Goal: Transaction & Acquisition: Book appointment/travel/reservation

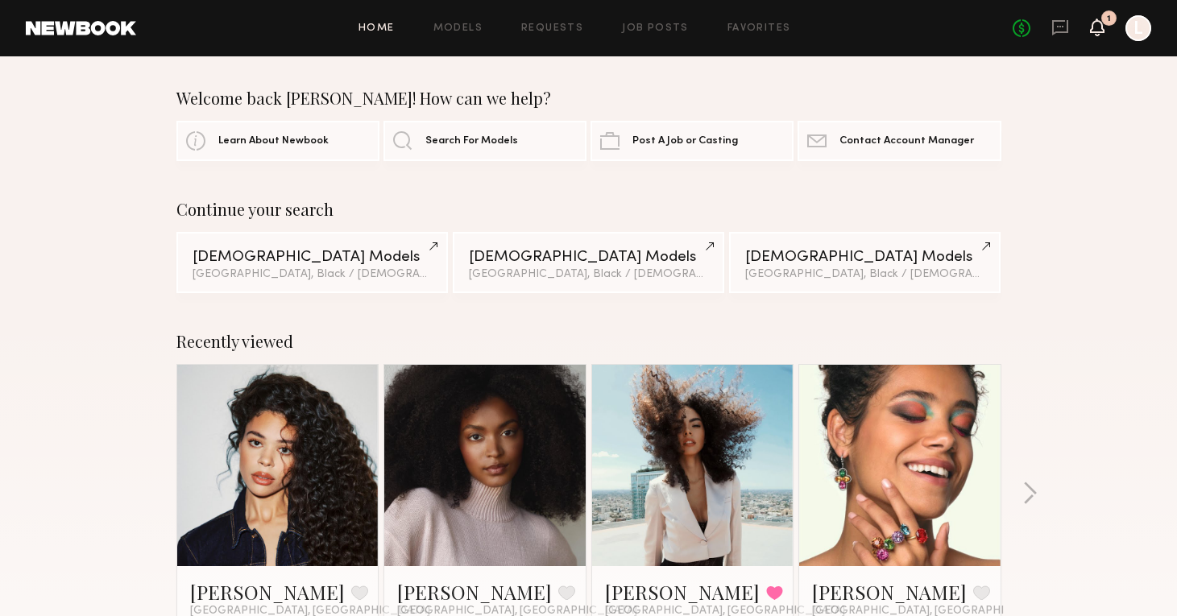
click at [1102, 29] on icon at bounding box center [1097, 26] width 13 height 11
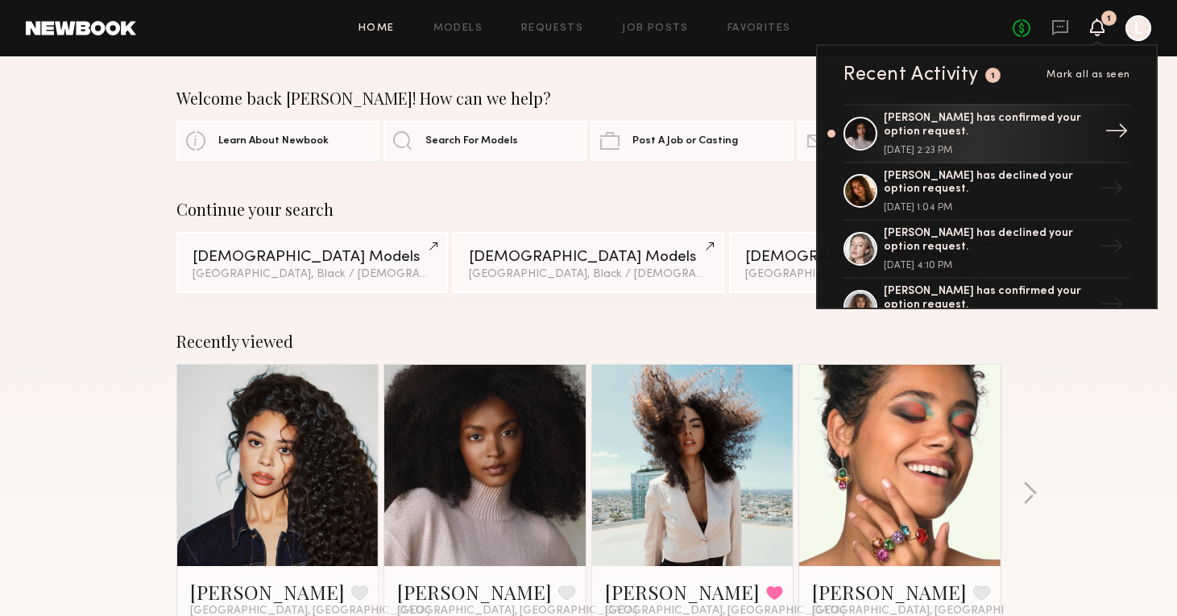
click at [906, 136] on div "[PERSON_NAME] has confirmed your option request." at bounding box center [989, 125] width 210 height 27
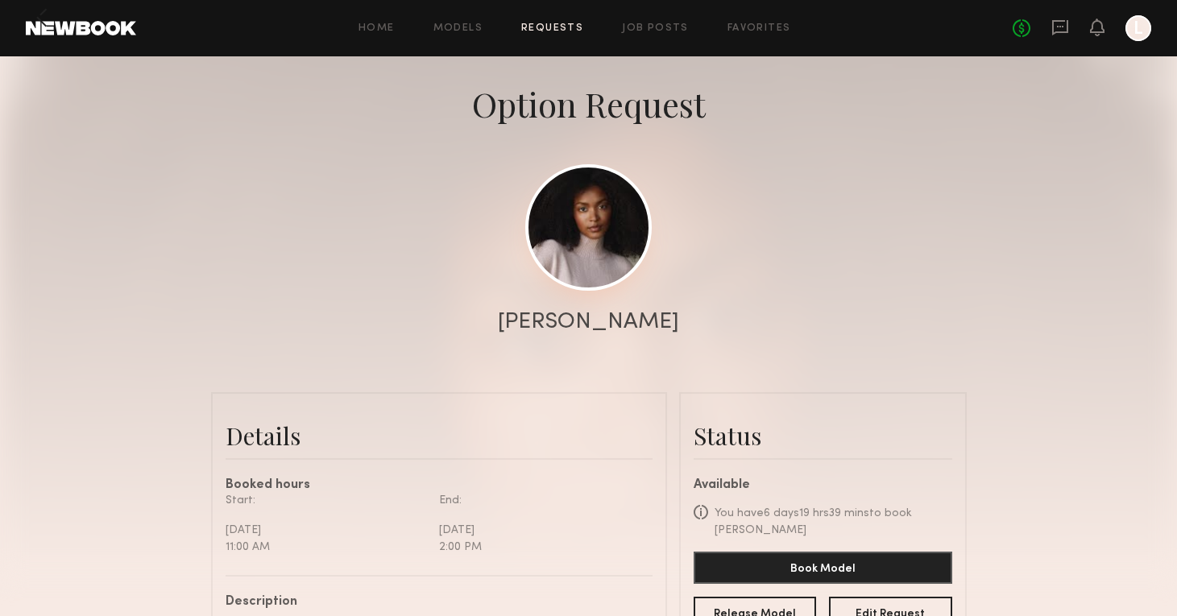
scroll to position [68, 0]
click at [579, 218] on link at bounding box center [588, 227] width 127 height 127
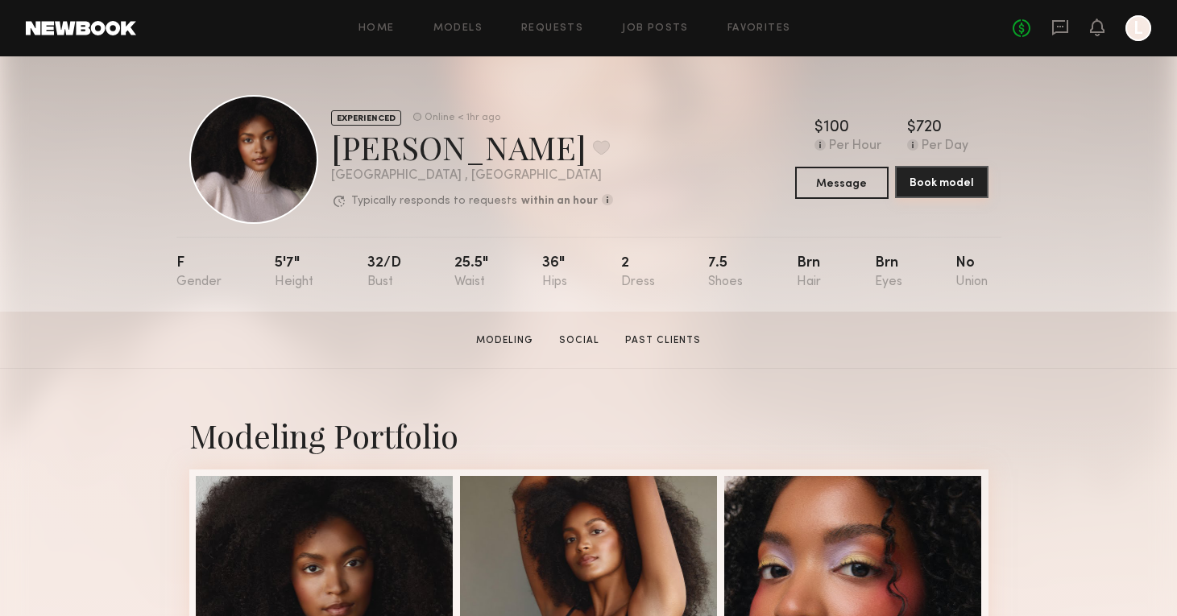
click at [937, 185] on button "Book model" at bounding box center [941, 182] width 93 height 32
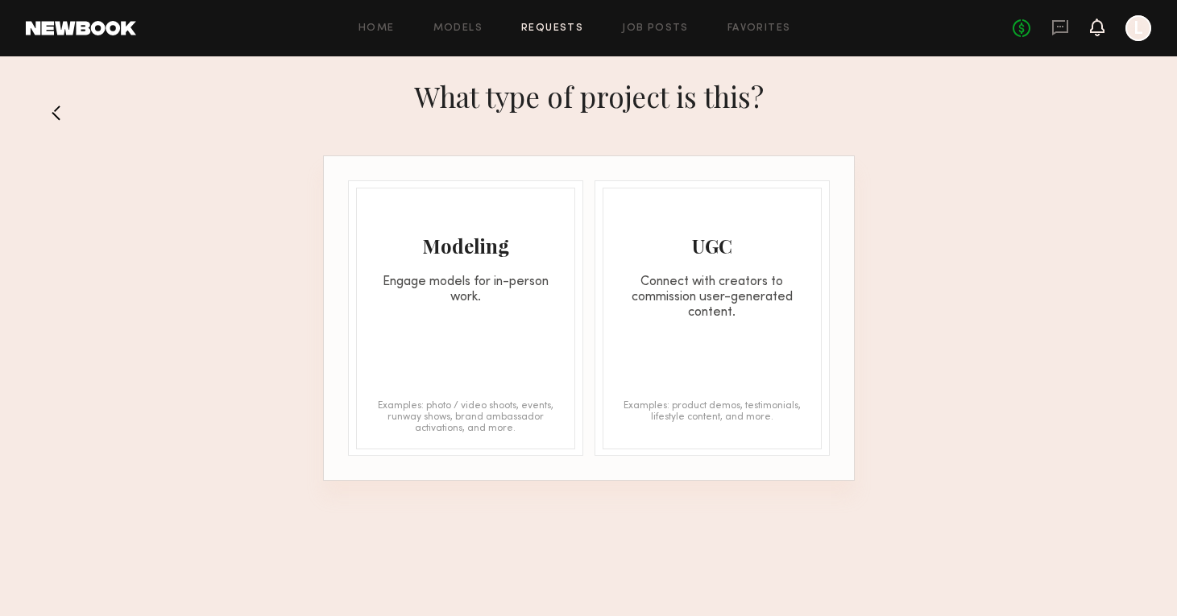
click at [1101, 30] on icon at bounding box center [1097, 26] width 13 height 11
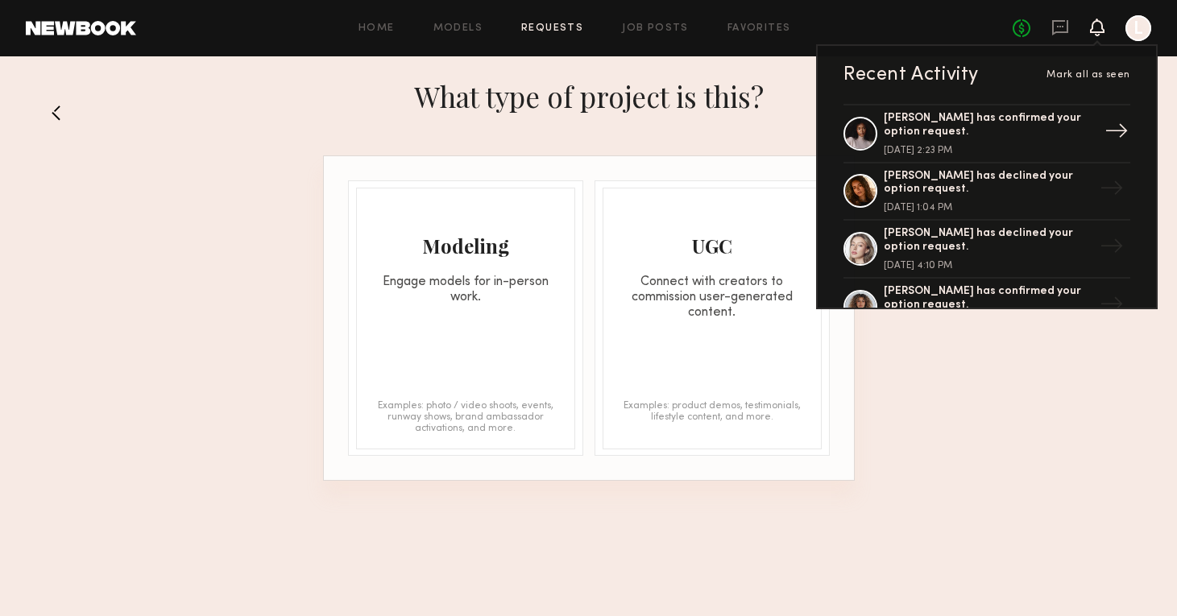
click at [942, 138] on div "[PERSON_NAME] has confirmed your option request. [DATE] 2:23 PM" at bounding box center [989, 134] width 210 height 44
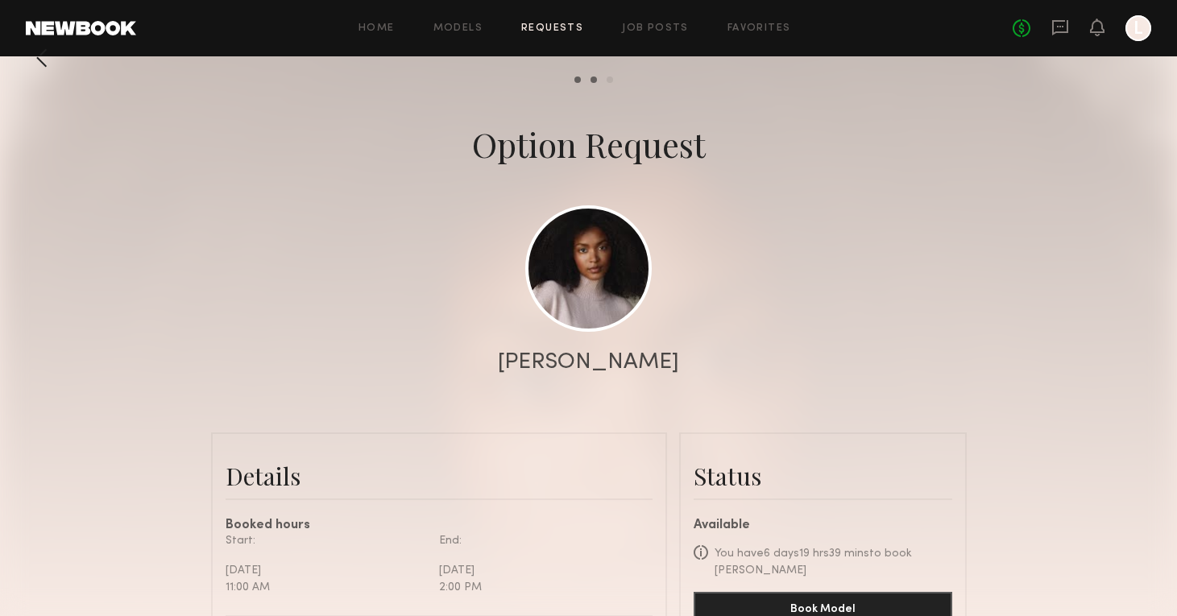
scroll to position [248, 0]
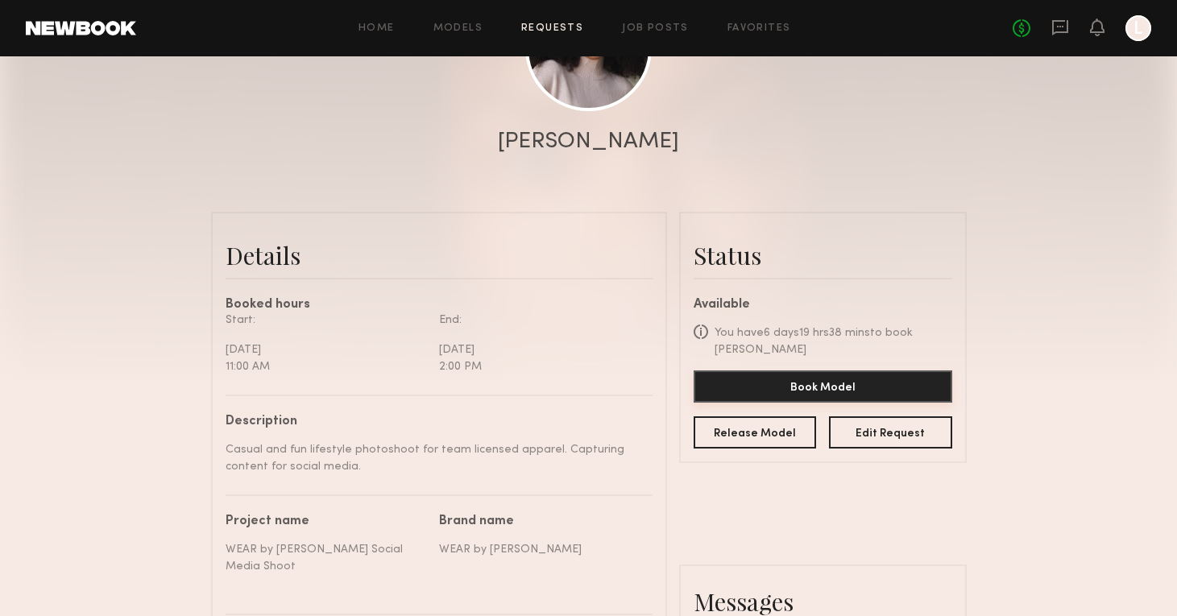
click at [847, 373] on button "Book Model" at bounding box center [823, 387] width 259 height 32
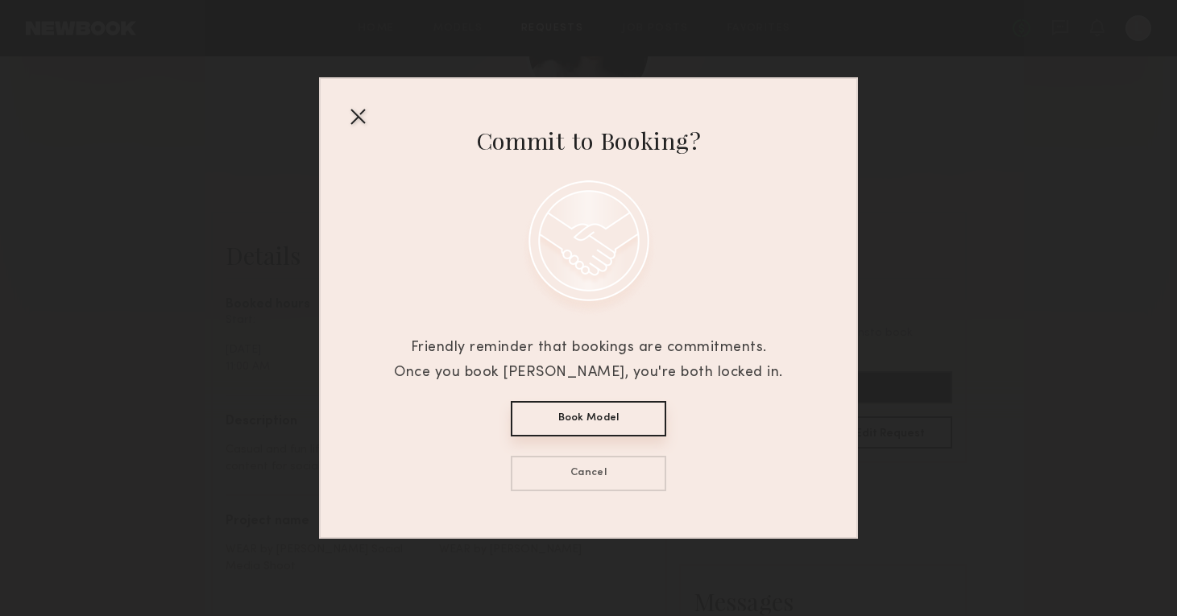
click at [615, 423] on button "Book Model" at bounding box center [589, 418] width 156 height 35
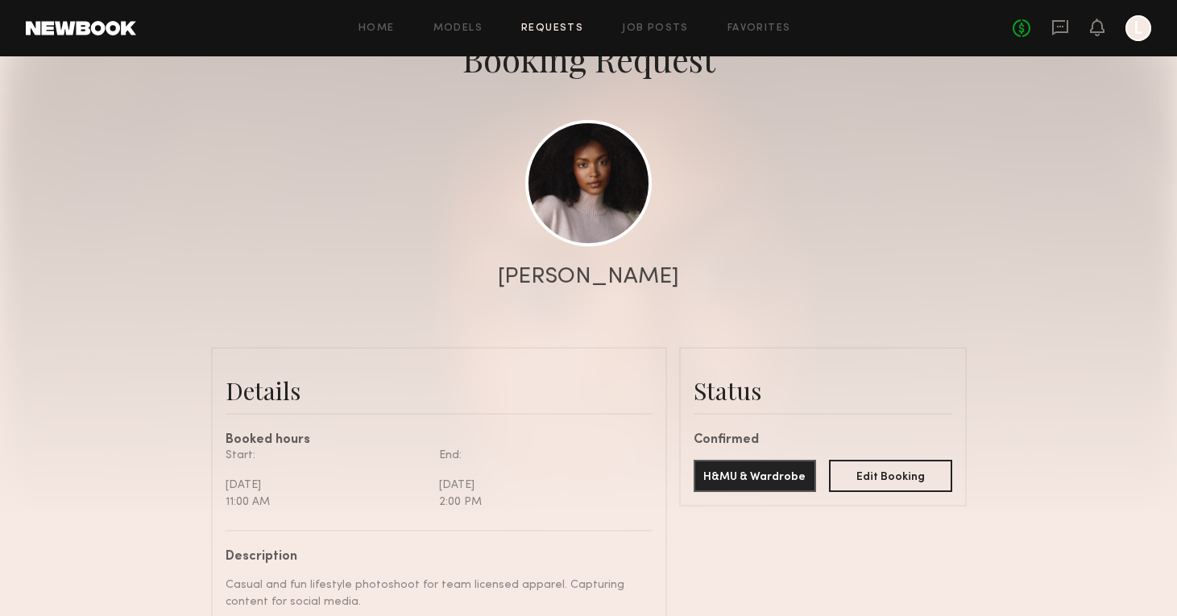
scroll to position [94, 0]
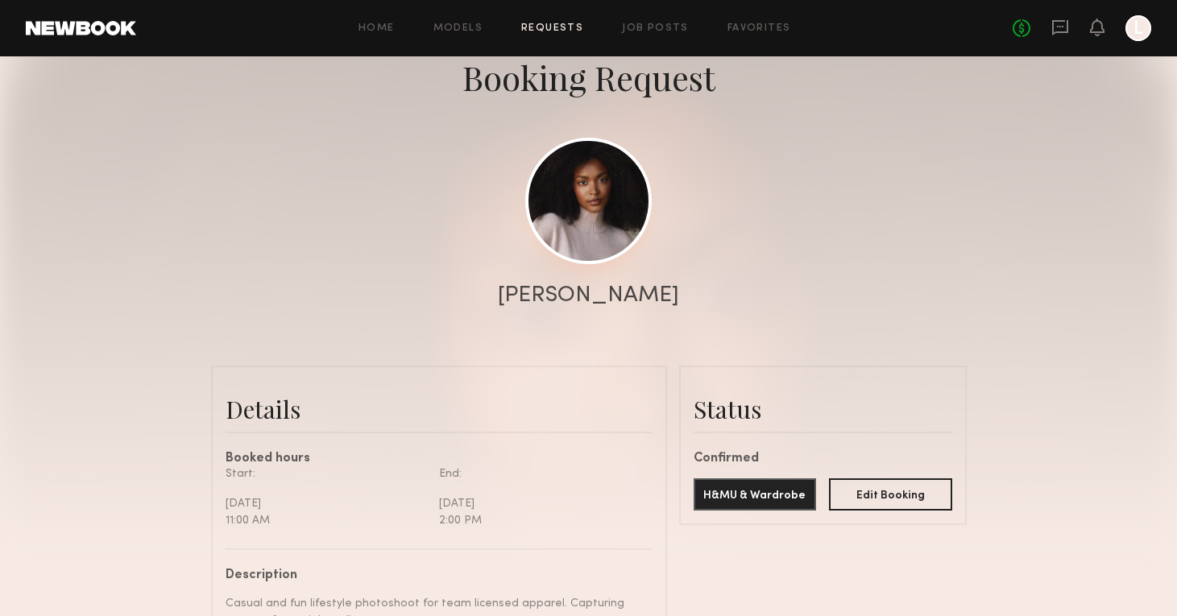
click at [575, 230] on link at bounding box center [588, 201] width 127 height 127
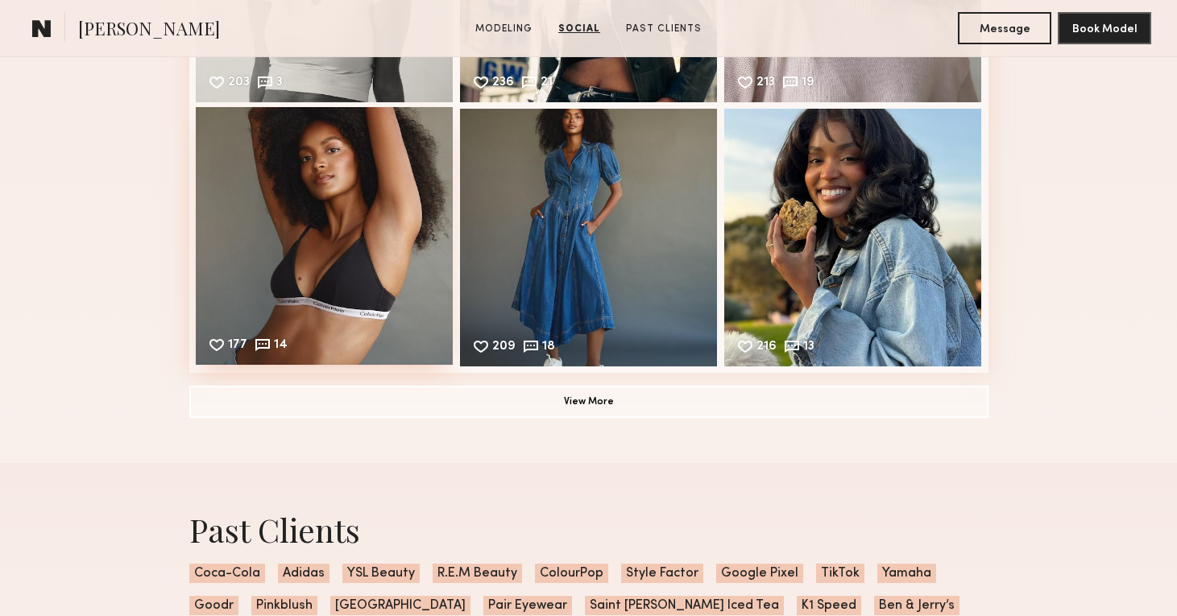
scroll to position [1896, 0]
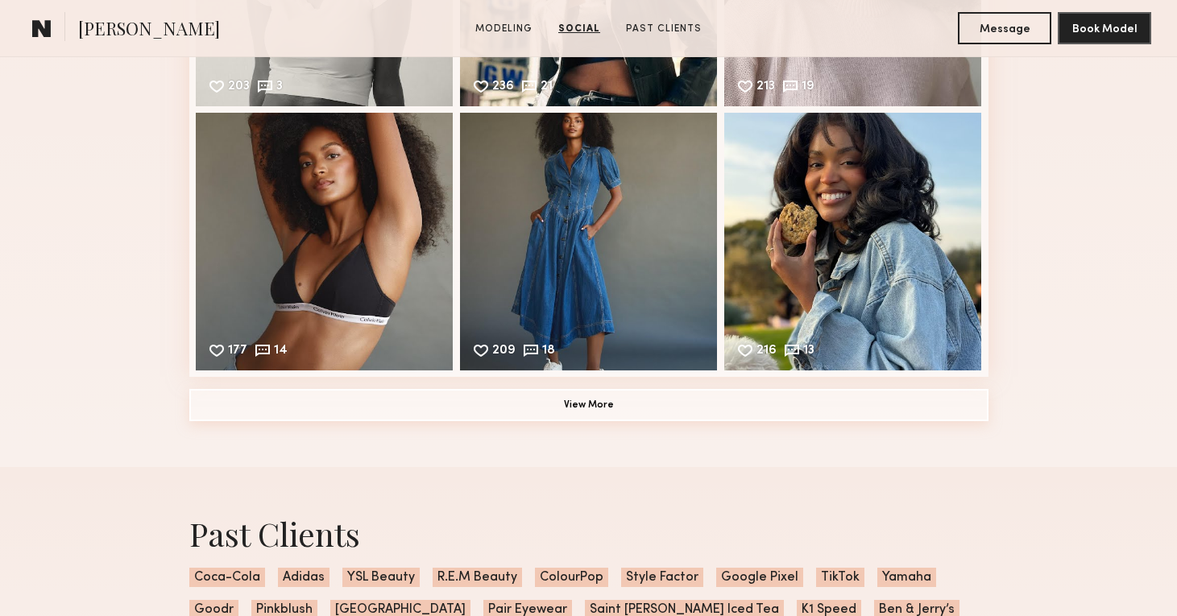
click at [561, 400] on button "View More" at bounding box center [588, 405] width 799 height 32
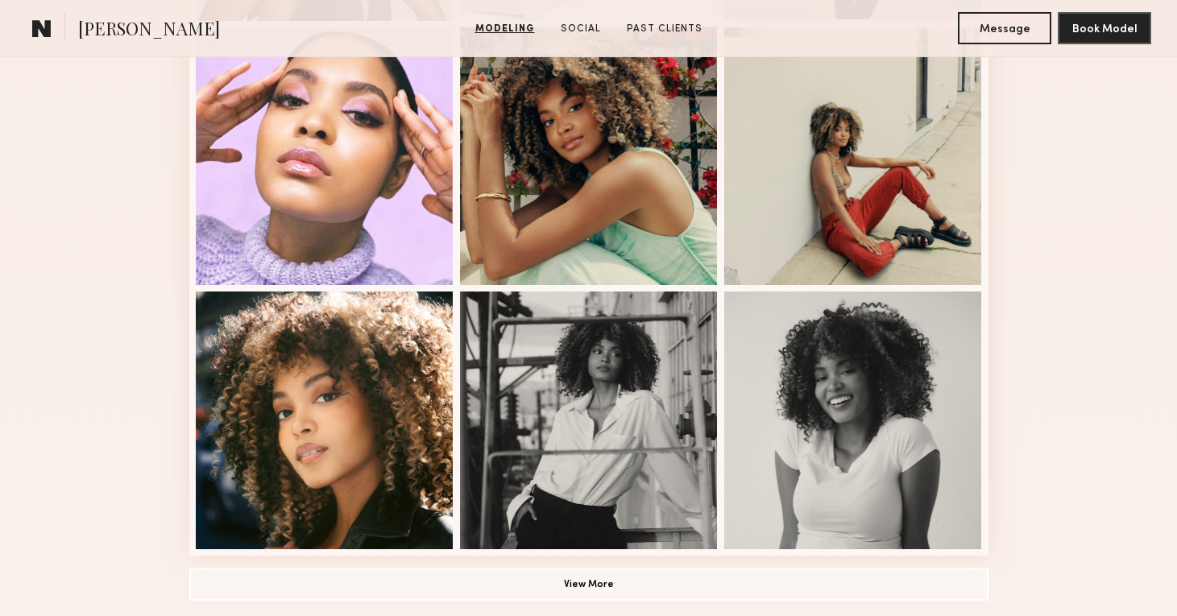
scroll to position [1104, 0]
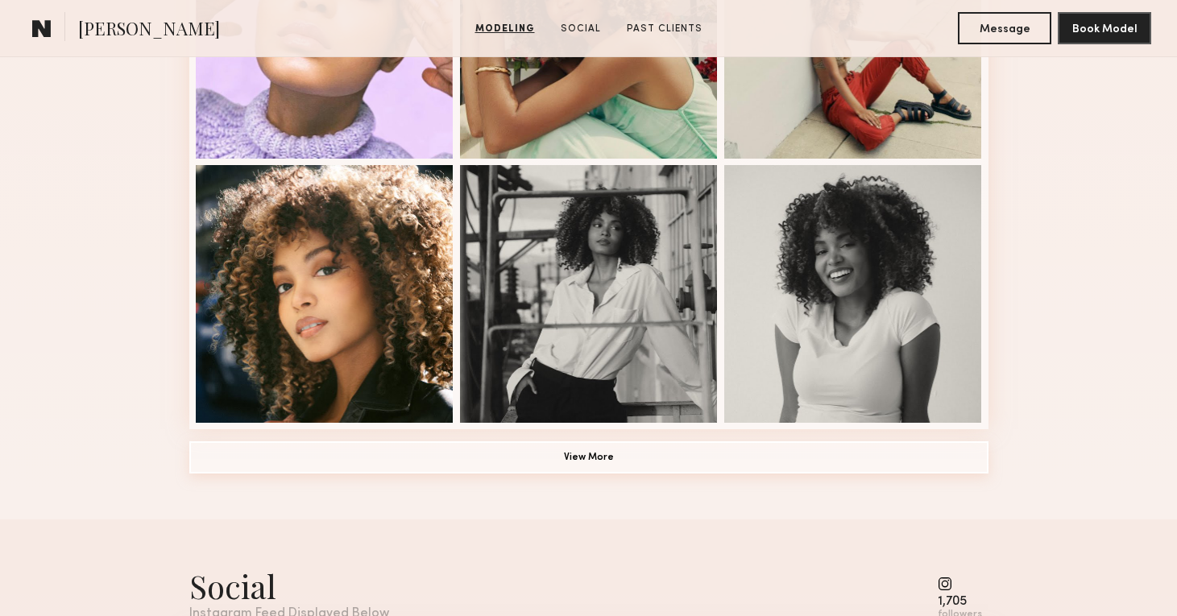
click at [762, 447] on button "View More" at bounding box center [588, 458] width 799 height 32
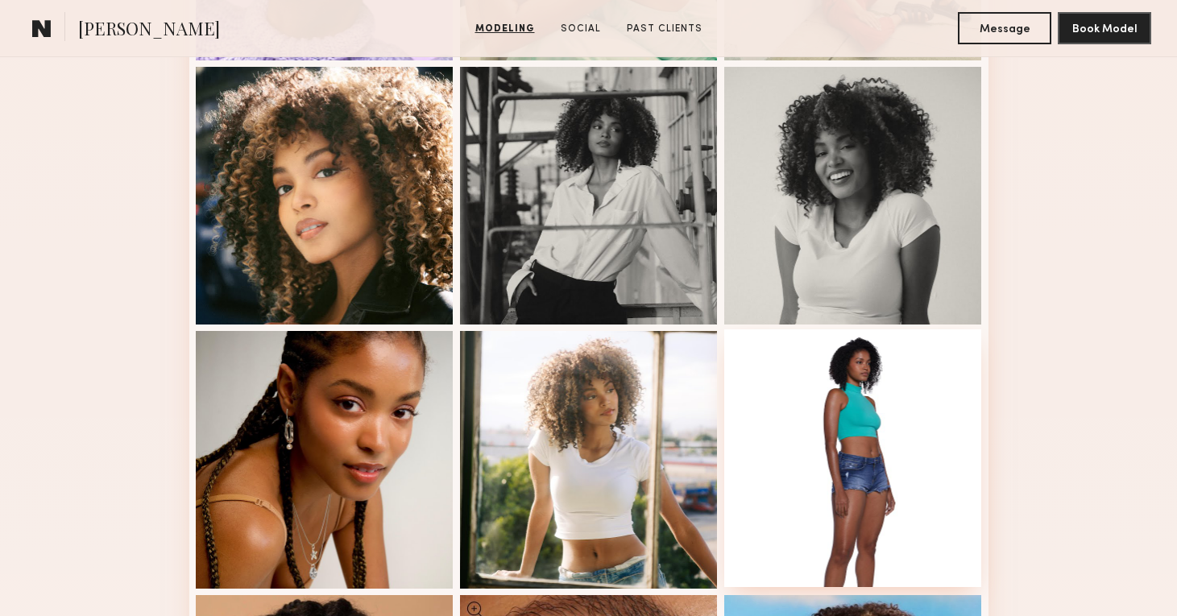
scroll to position [1204, 0]
